Goal: Task Accomplishment & Management: Manage account settings

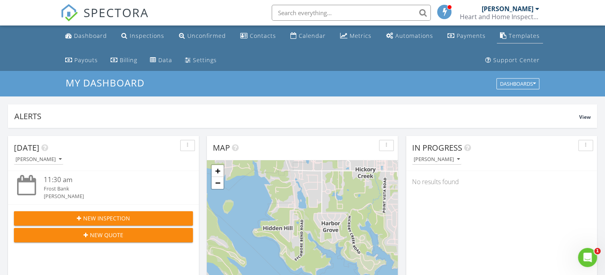
click at [541, 37] on link "Templates" at bounding box center [520, 36] width 46 height 15
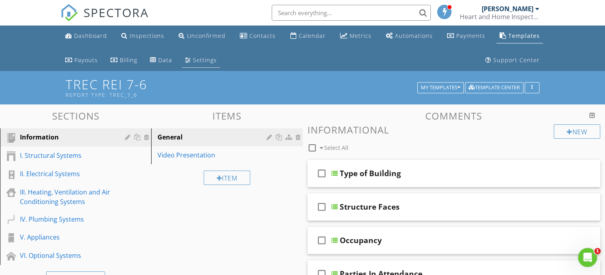
click at [199, 62] on div "Settings" at bounding box center [205, 60] width 24 height 8
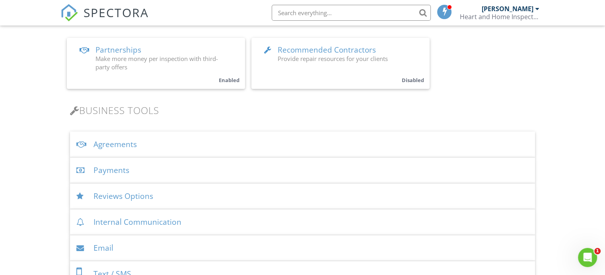
scroll to position [239, 0]
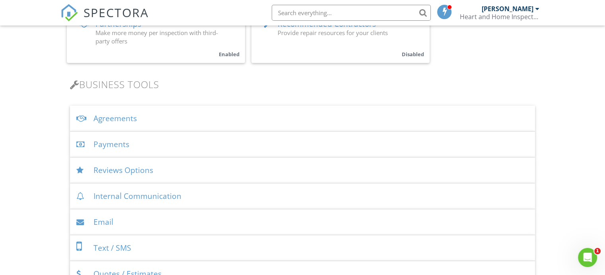
click at [137, 117] on div "Agreements" at bounding box center [302, 118] width 465 height 26
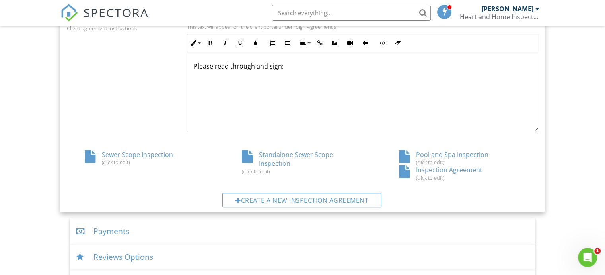
scroll to position [398, 0]
